Goal: Task Accomplishment & Management: Complete application form

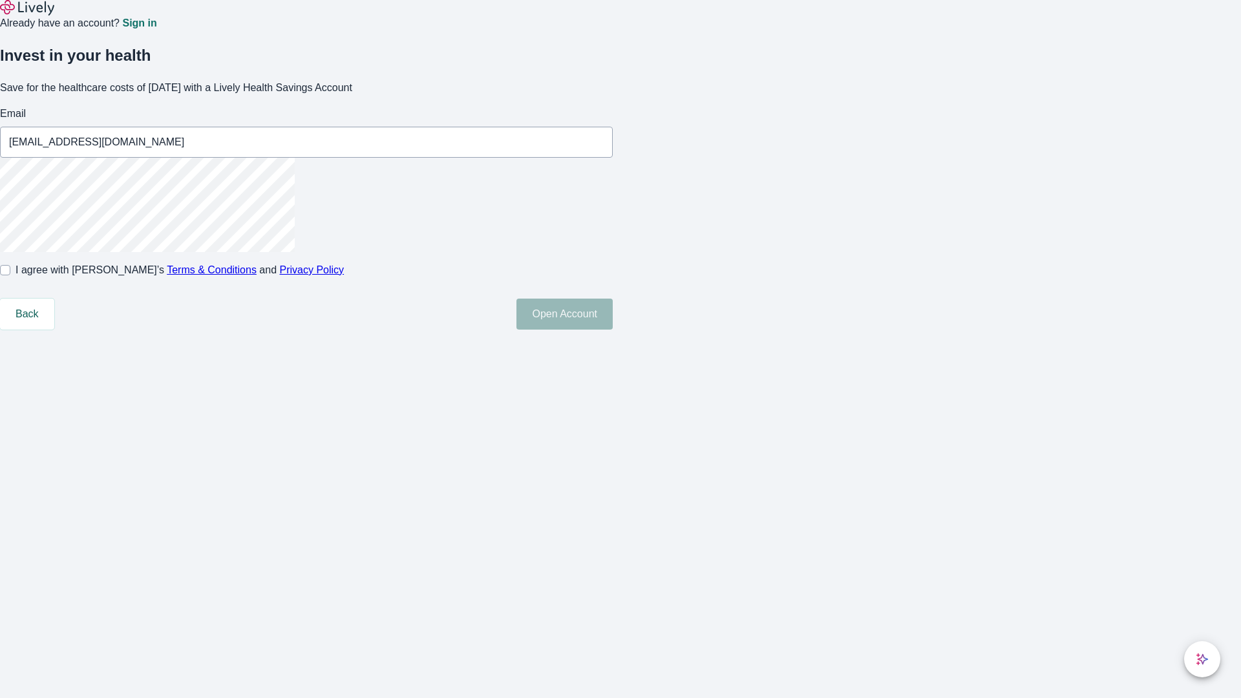
click at [10, 275] on input "I agree with Lively’s Terms & Conditions and Privacy Policy" at bounding box center [5, 270] width 10 height 10
checkbox input "true"
click at [613, 330] on button "Open Account" at bounding box center [565, 314] width 96 height 31
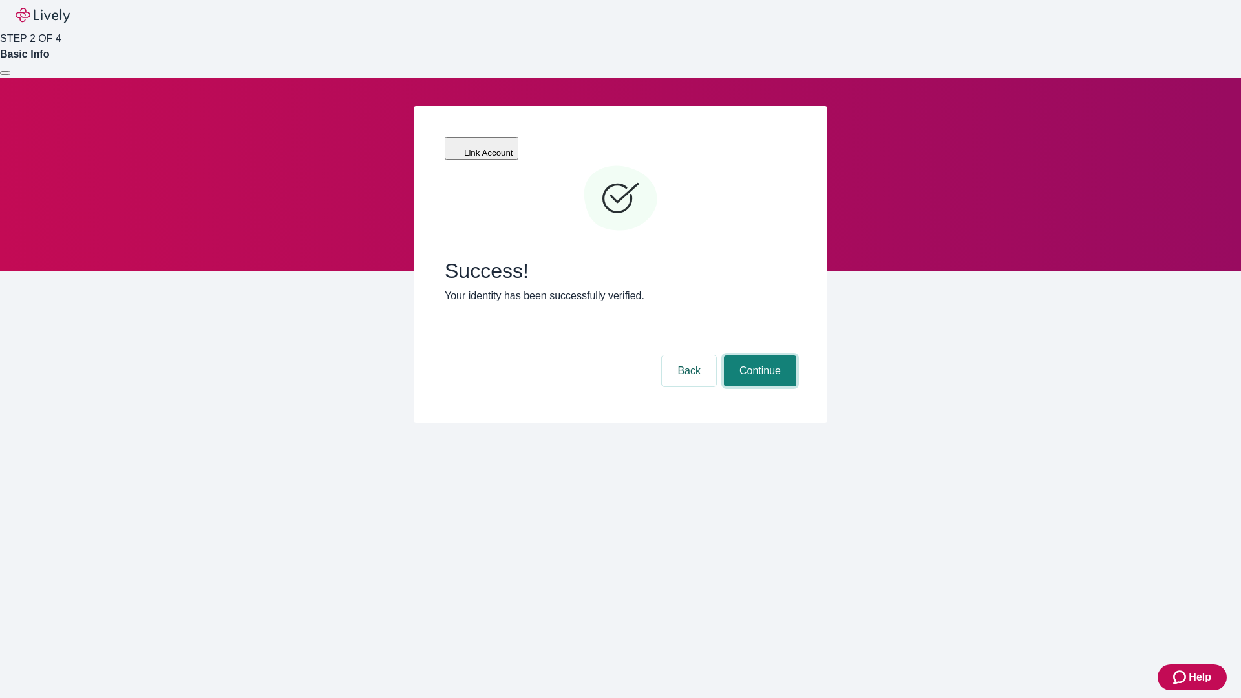
click at [758, 356] on button "Continue" at bounding box center [760, 371] width 72 height 31
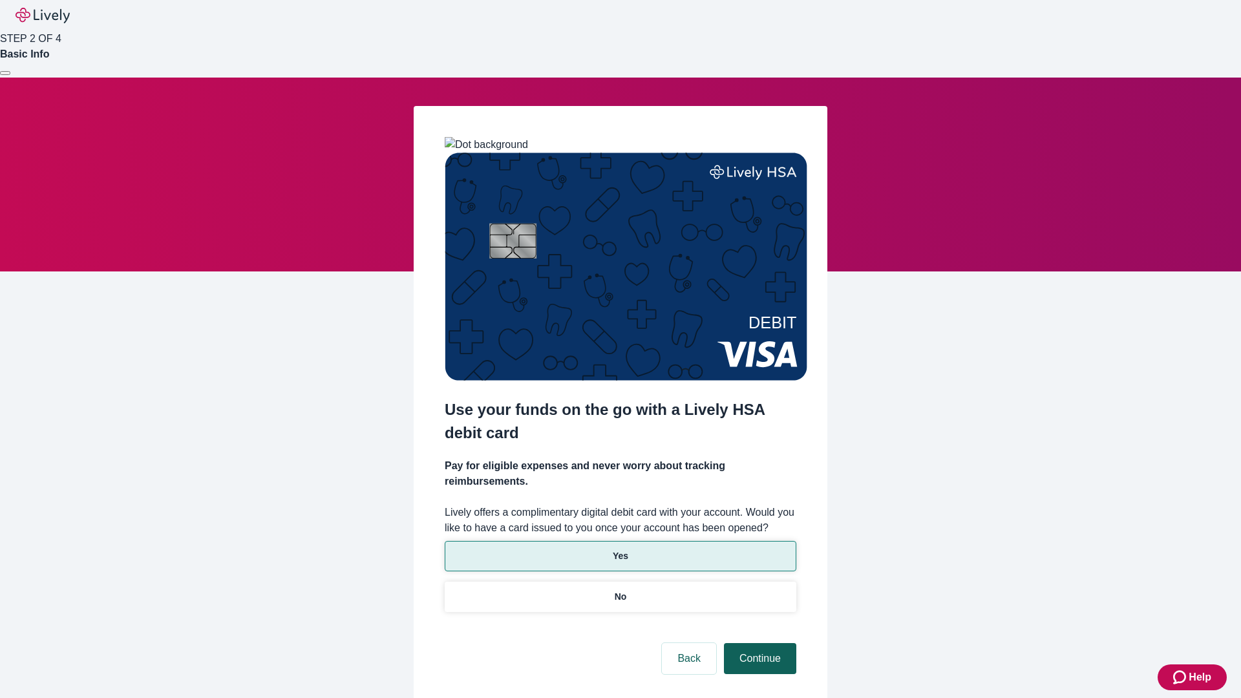
click at [620, 549] on p "Yes" at bounding box center [621, 556] width 16 height 14
click at [758, 643] on button "Continue" at bounding box center [760, 658] width 72 height 31
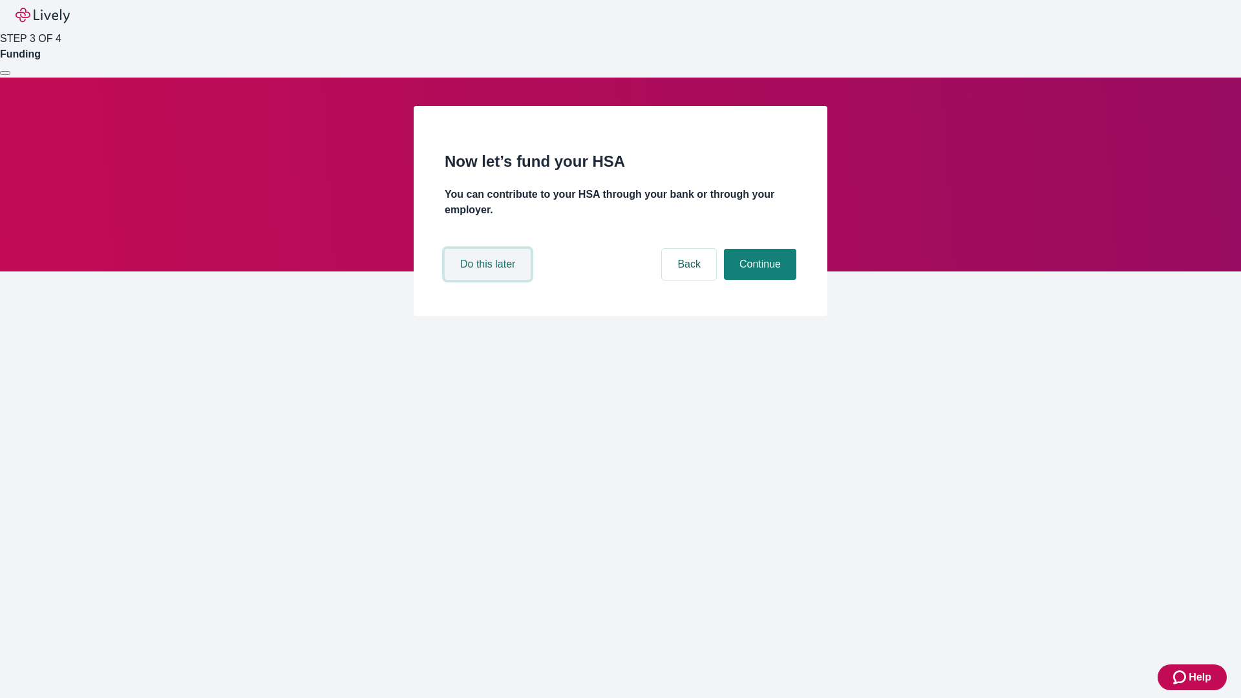
click at [489, 280] on button "Do this later" at bounding box center [488, 264] width 86 height 31
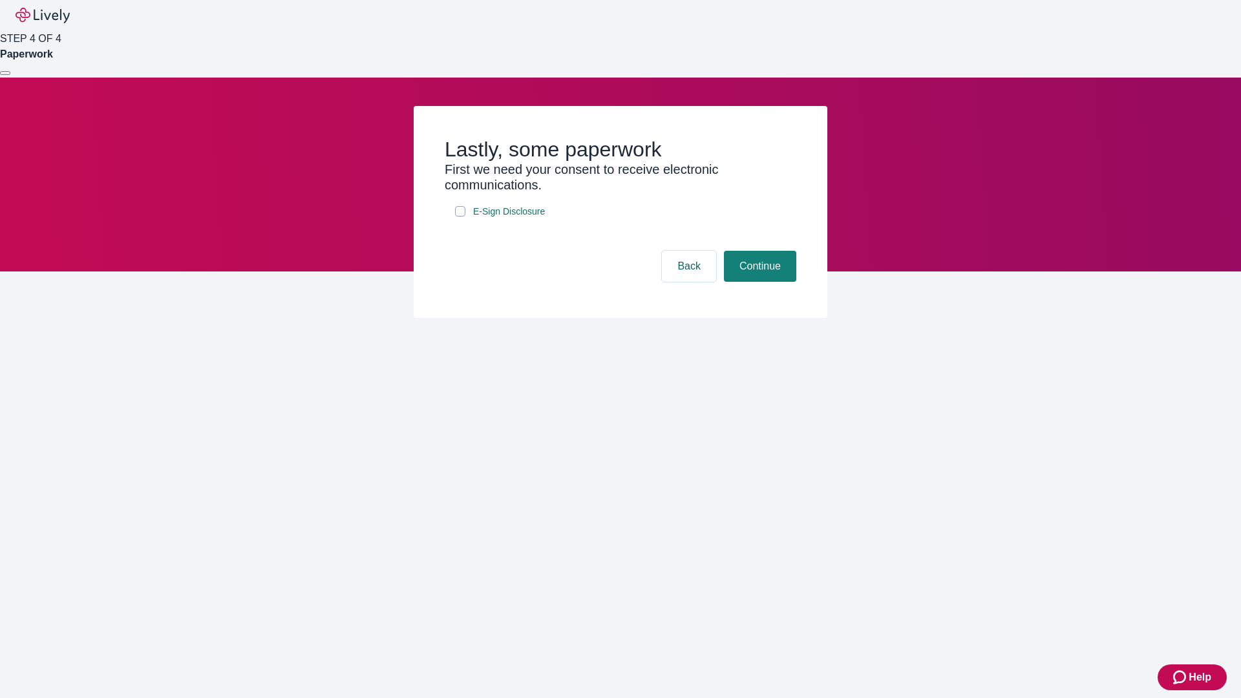
click at [460, 217] on input "E-Sign Disclosure" at bounding box center [460, 211] width 10 height 10
checkbox input "true"
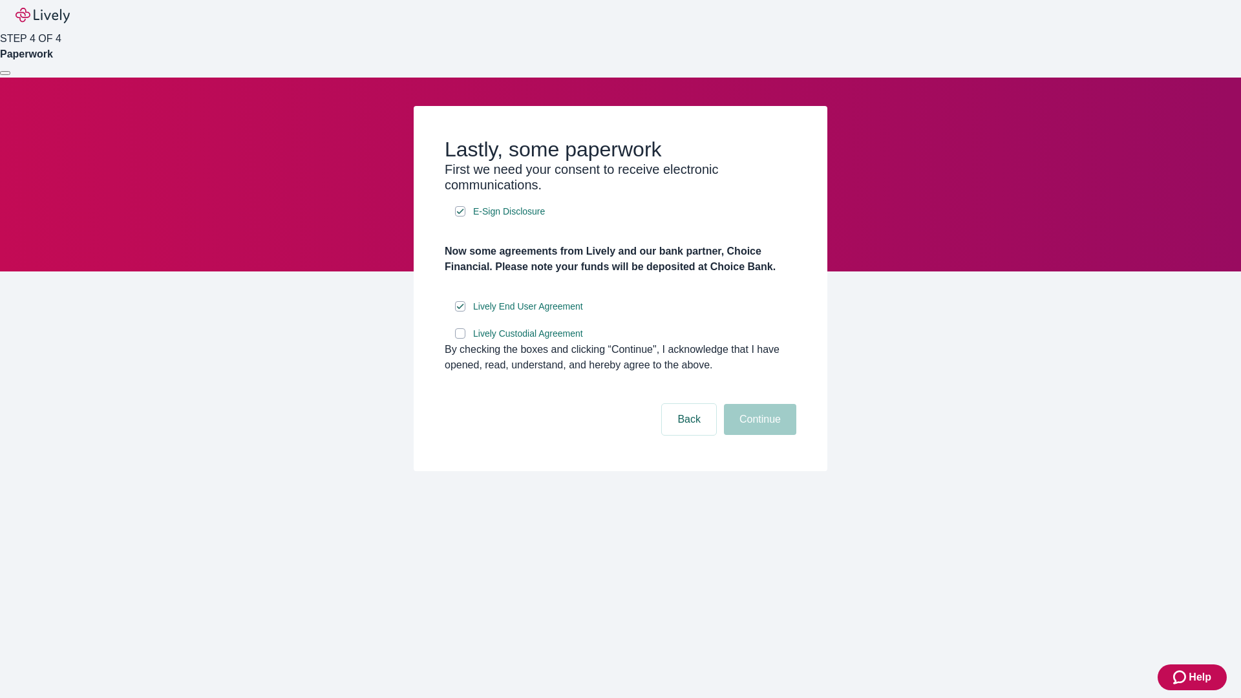
click at [460, 339] on input "Lively Custodial Agreement" at bounding box center [460, 333] width 10 height 10
checkbox input "true"
click at [758, 435] on button "Continue" at bounding box center [760, 419] width 72 height 31
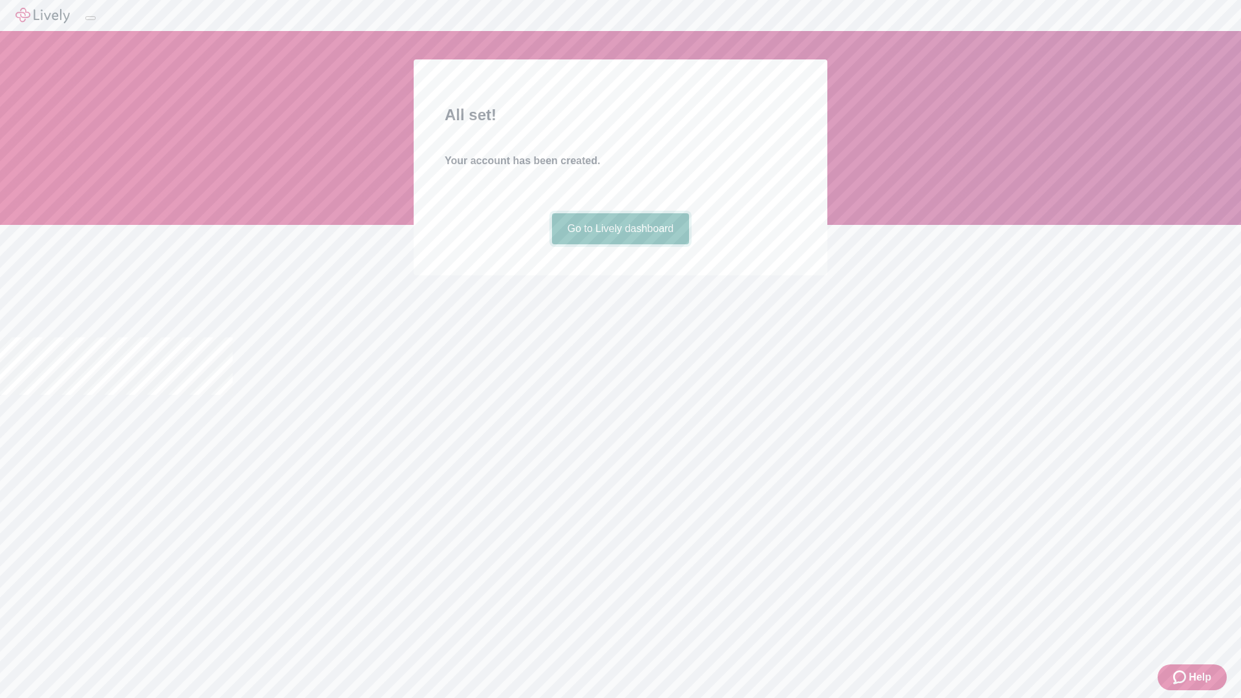
click at [620, 244] on link "Go to Lively dashboard" at bounding box center [621, 228] width 138 height 31
